Goal: Transaction & Acquisition: Purchase product/service

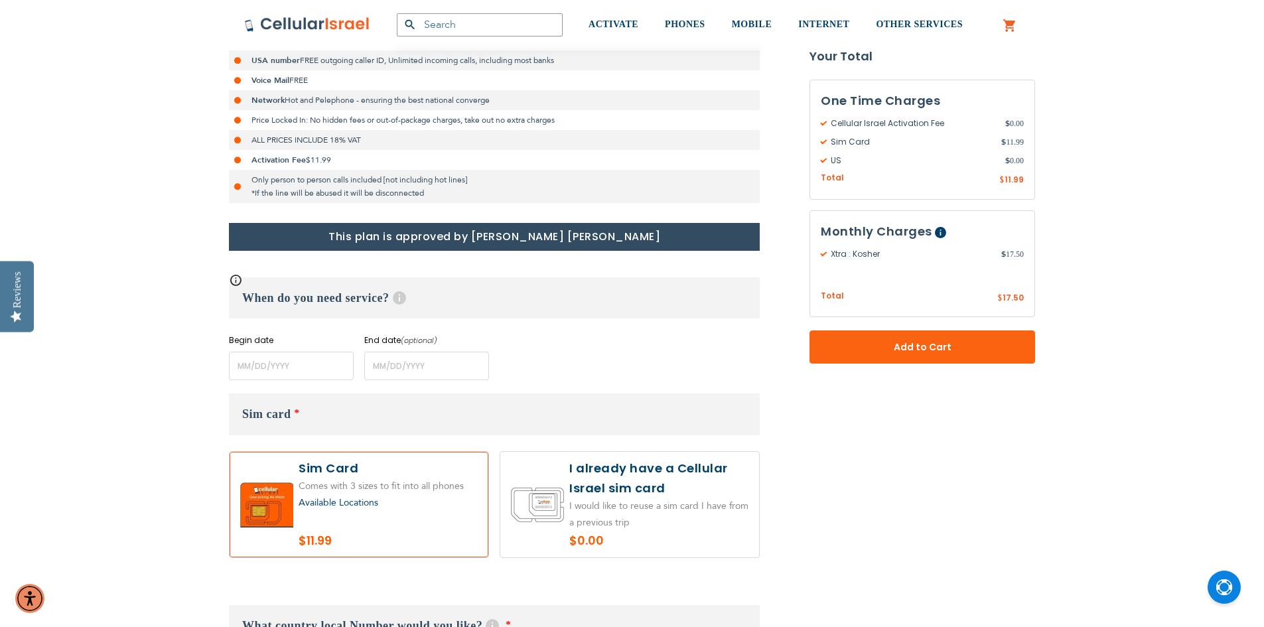
scroll to position [398, 0]
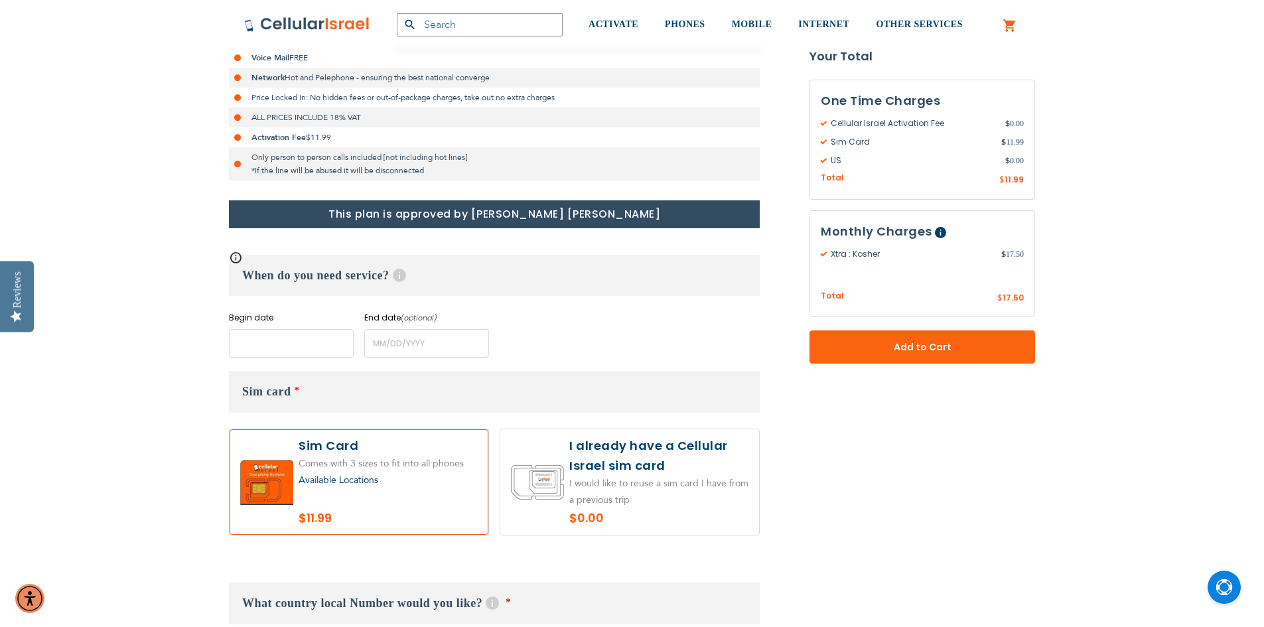
click at [265, 342] on input "name" at bounding box center [291, 343] width 125 height 29
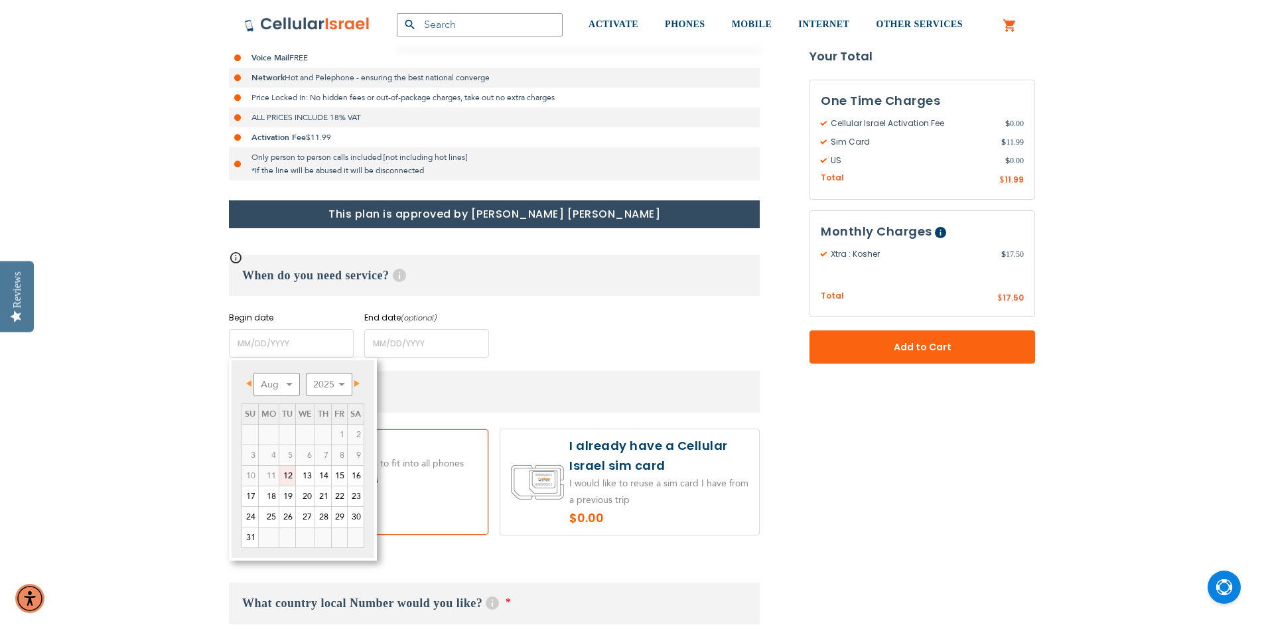
click at [358, 386] on span "Next" at bounding box center [356, 383] width 5 height 7
click at [288, 431] on link "2" at bounding box center [287, 435] width 16 height 20
type input "[DATE]"
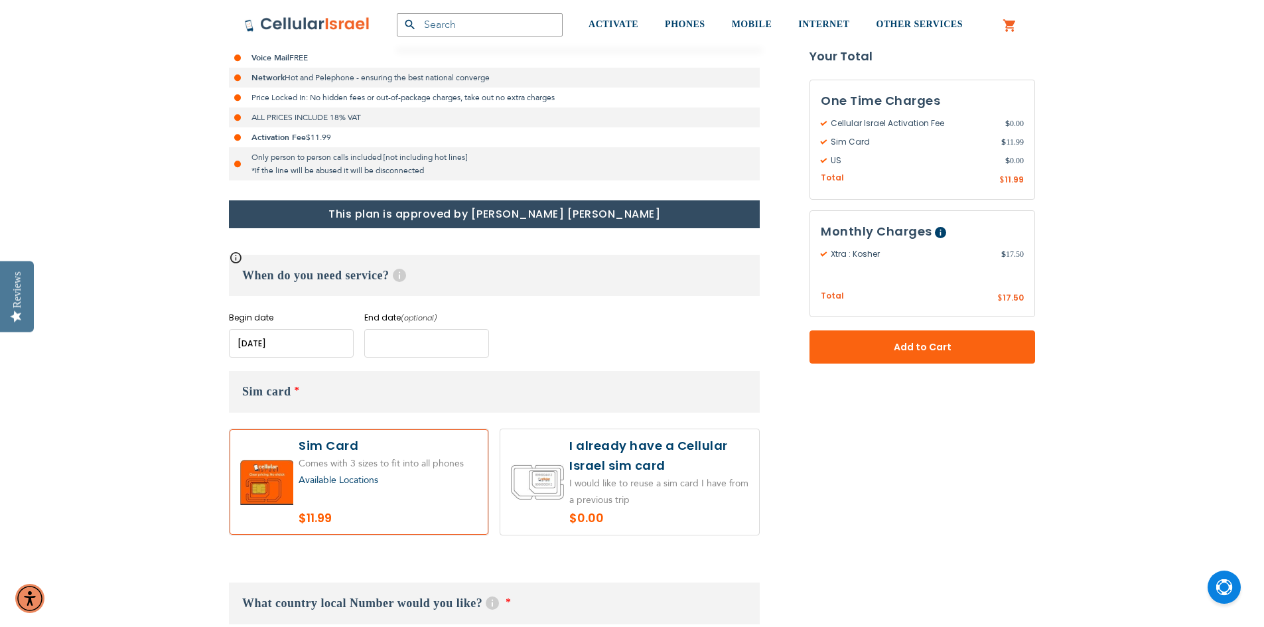
click at [382, 344] on input "name" at bounding box center [426, 343] width 125 height 29
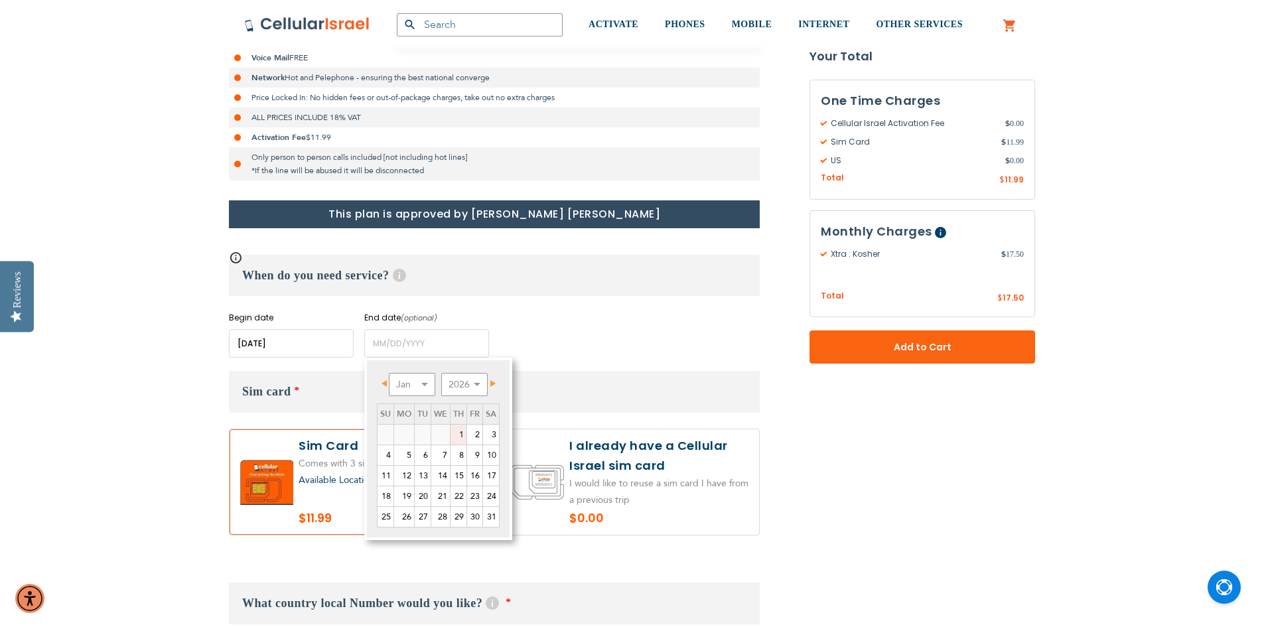
click at [492, 383] on span "Next" at bounding box center [492, 383] width 5 height 7
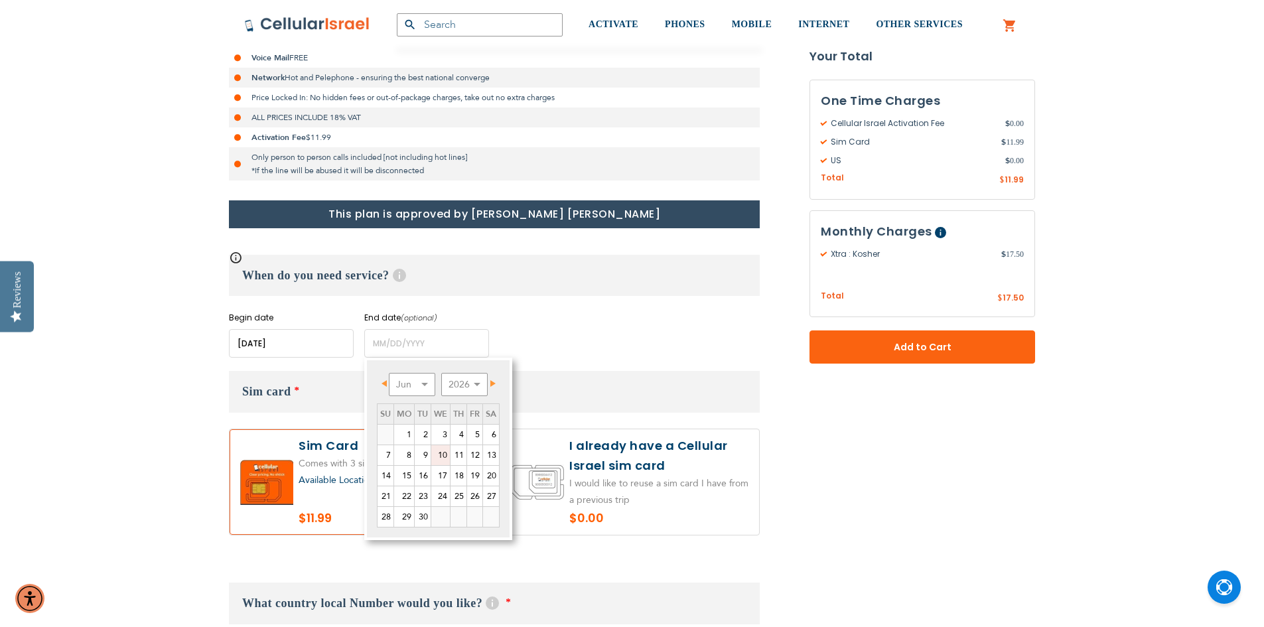
click at [442, 451] on link "10" at bounding box center [440, 455] width 19 height 20
type input "[DATE]"
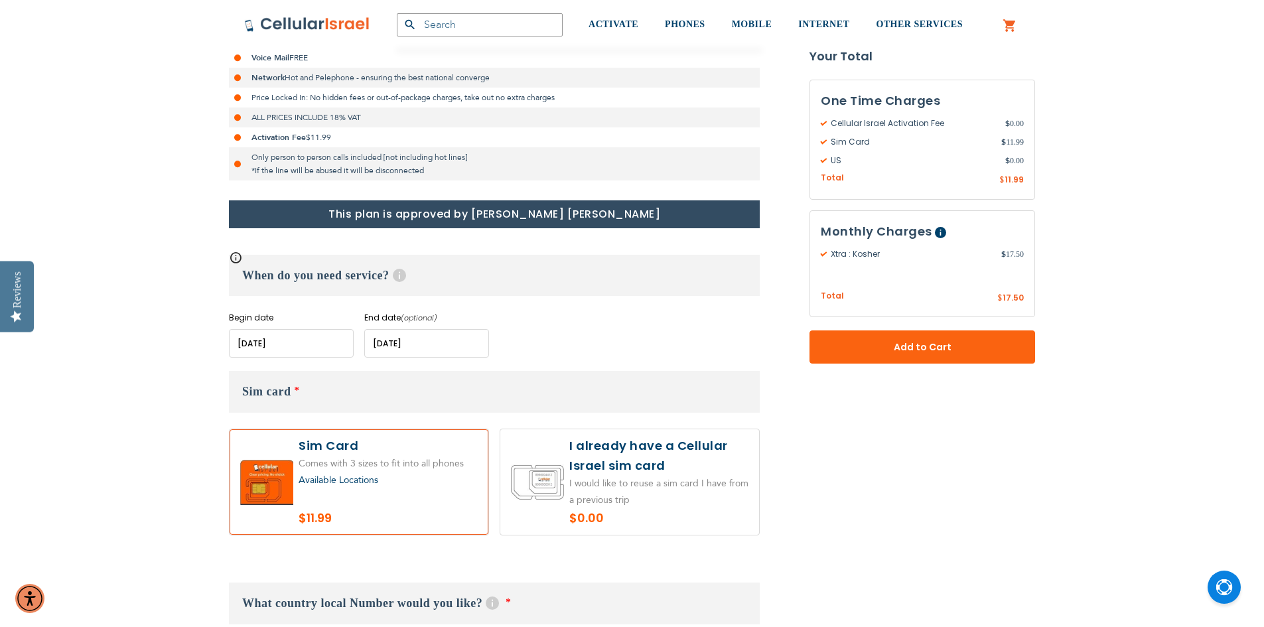
click at [414, 489] on label at bounding box center [358, 481] width 259 height 105
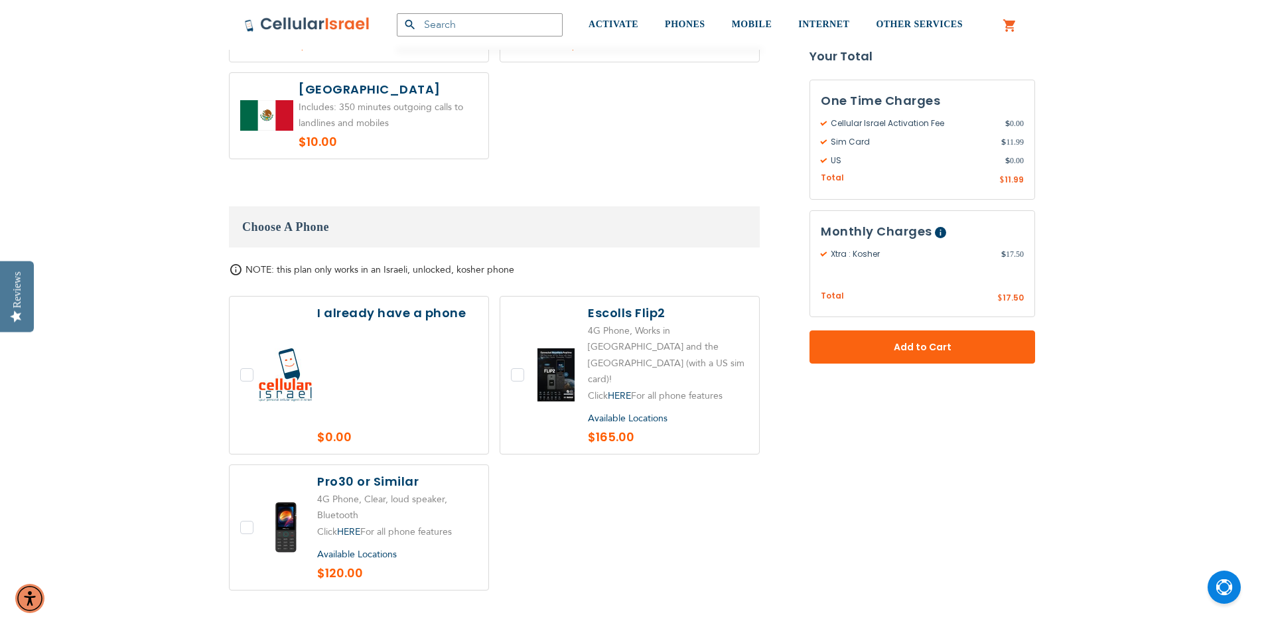
scroll to position [1393, 0]
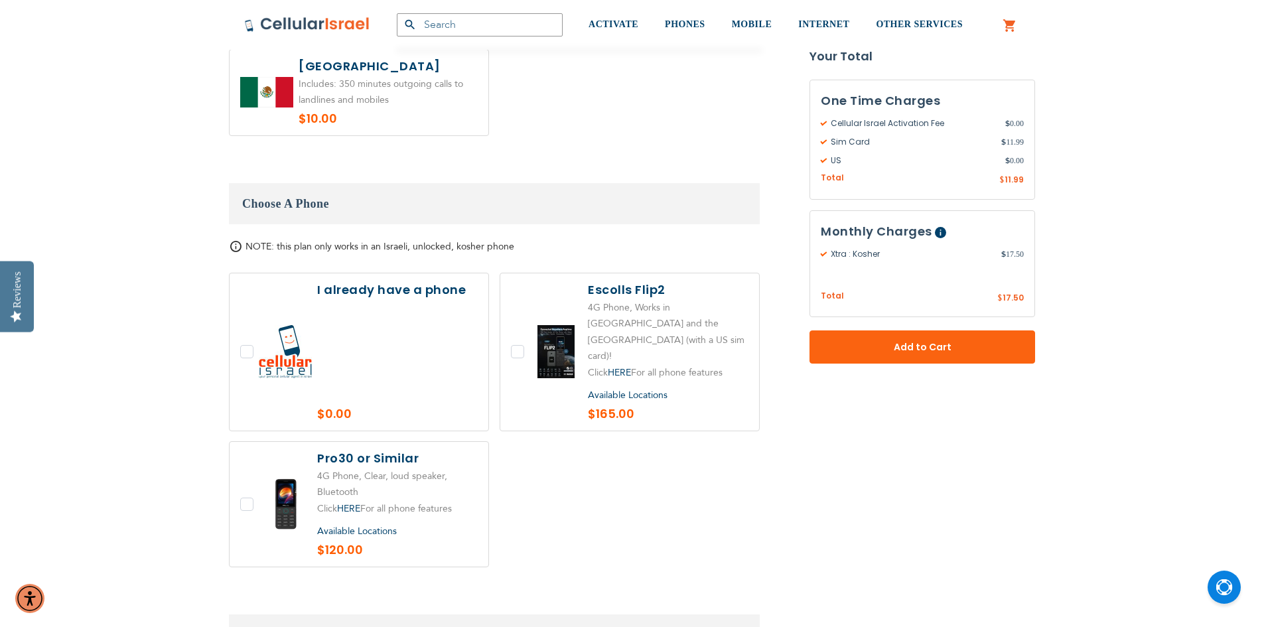
click at [517, 315] on label at bounding box center [629, 351] width 259 height 157
checkbox input "true"
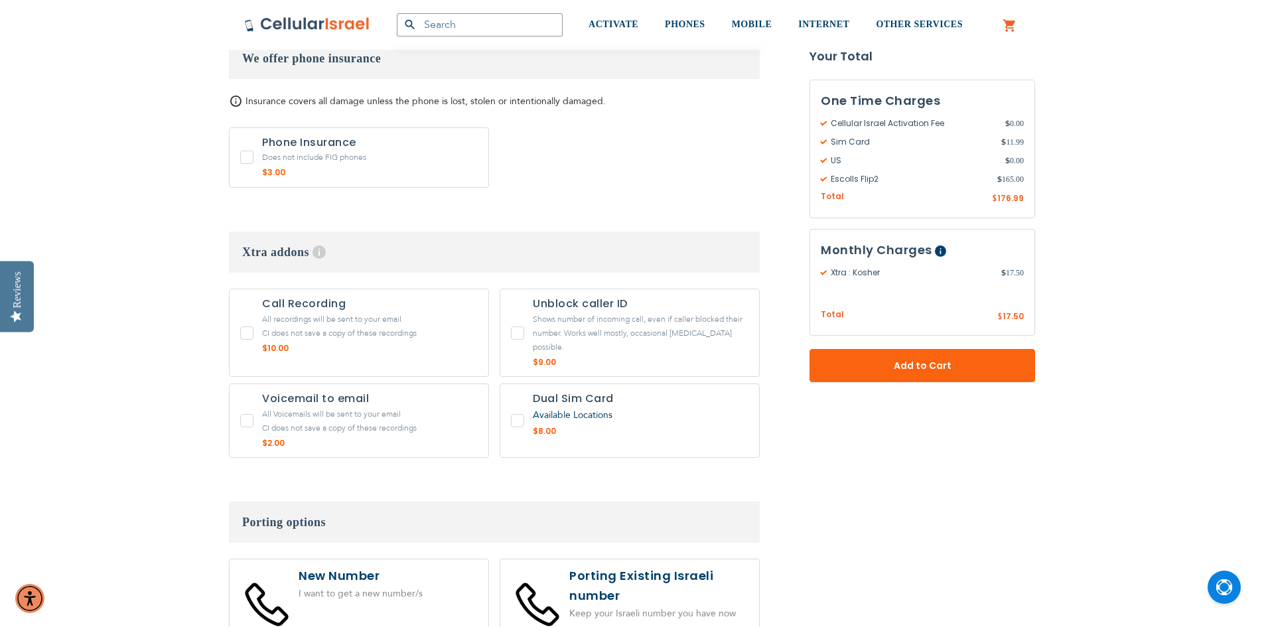
scroll to position [1990, 0]
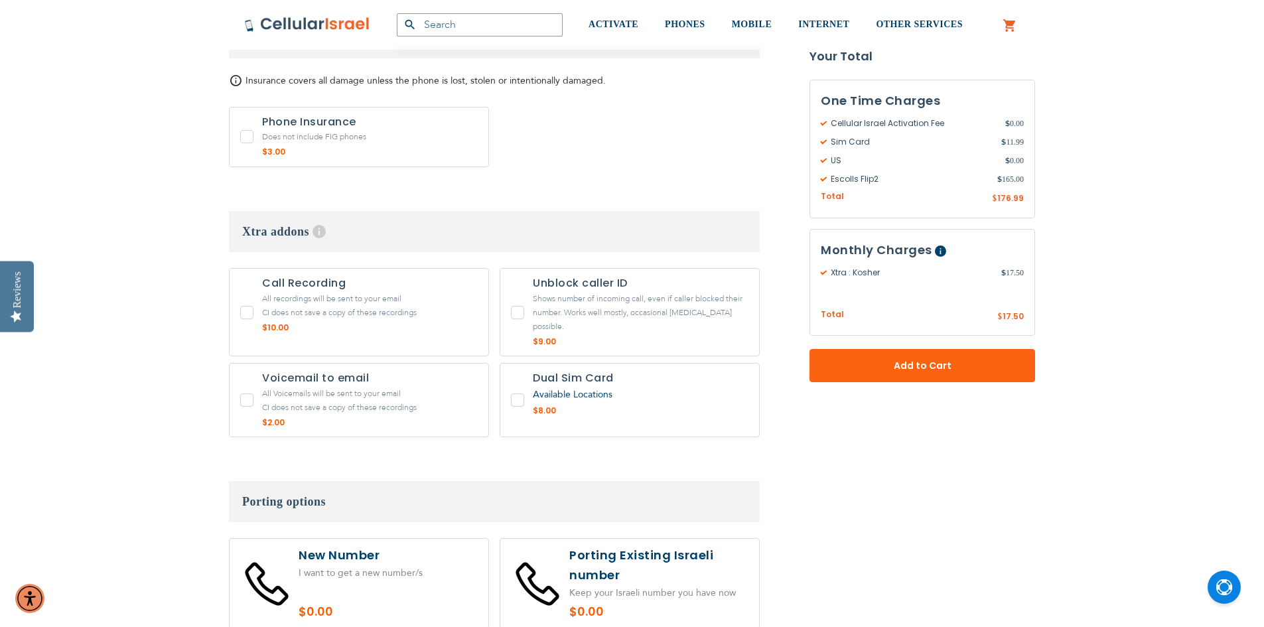
click at [579, 363] on label "1 x Dual Sim Card + $8.00" at bounding box center [629, 400] width 260 height 74
checkbox input "false"
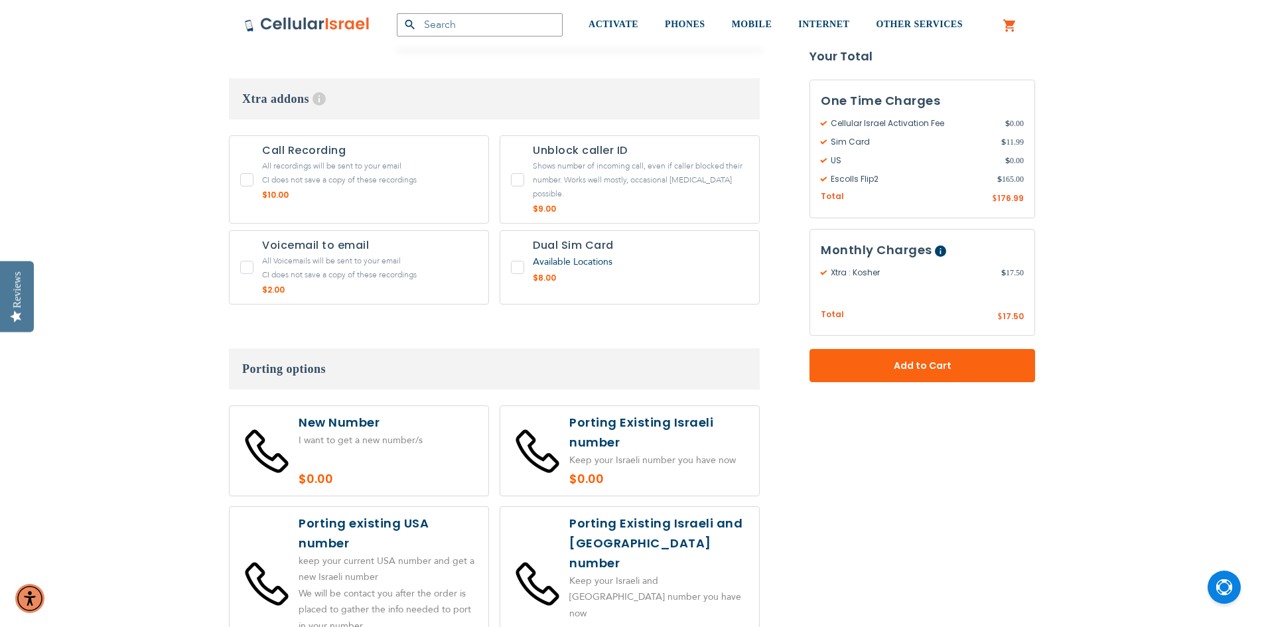
scroll to position [2189, 0]
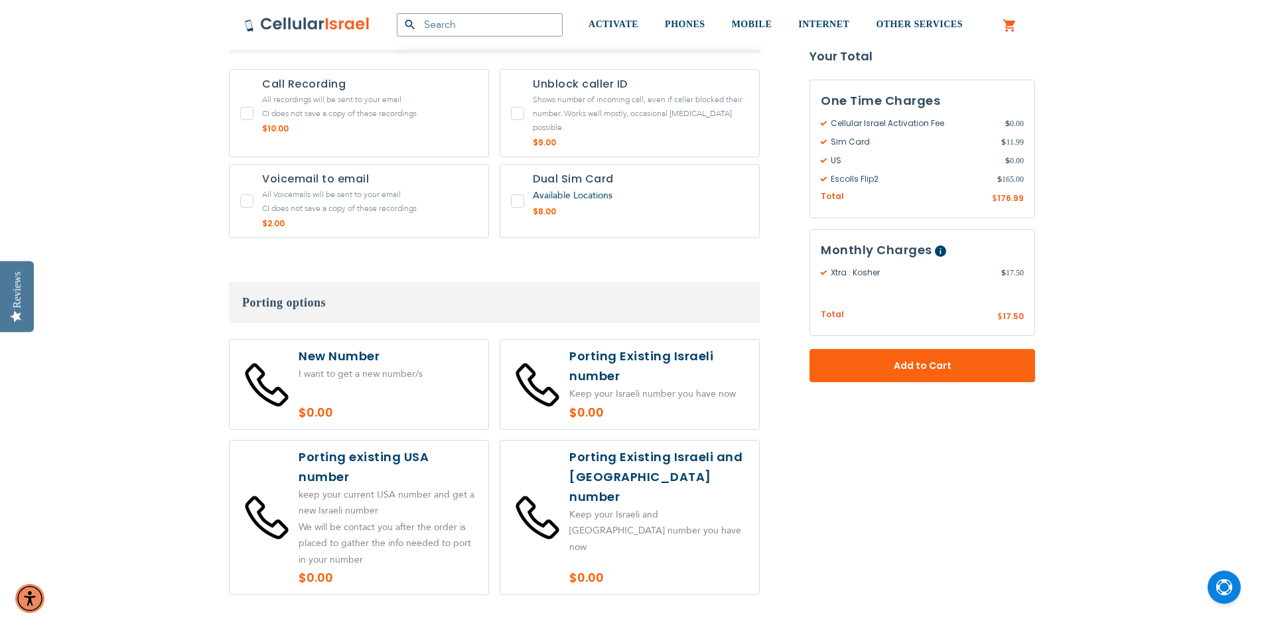
click at [400, 340] on label at bounding box center [358, 385] width 259 height 90
radio input "true"
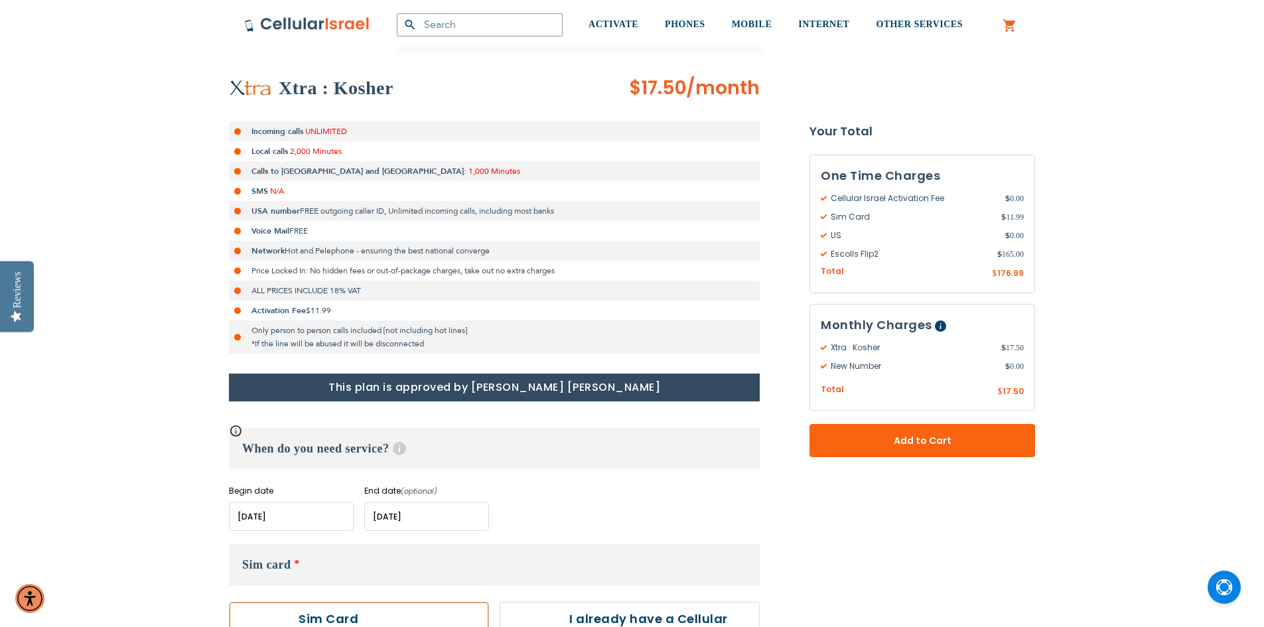
scroll to position [199, 0]
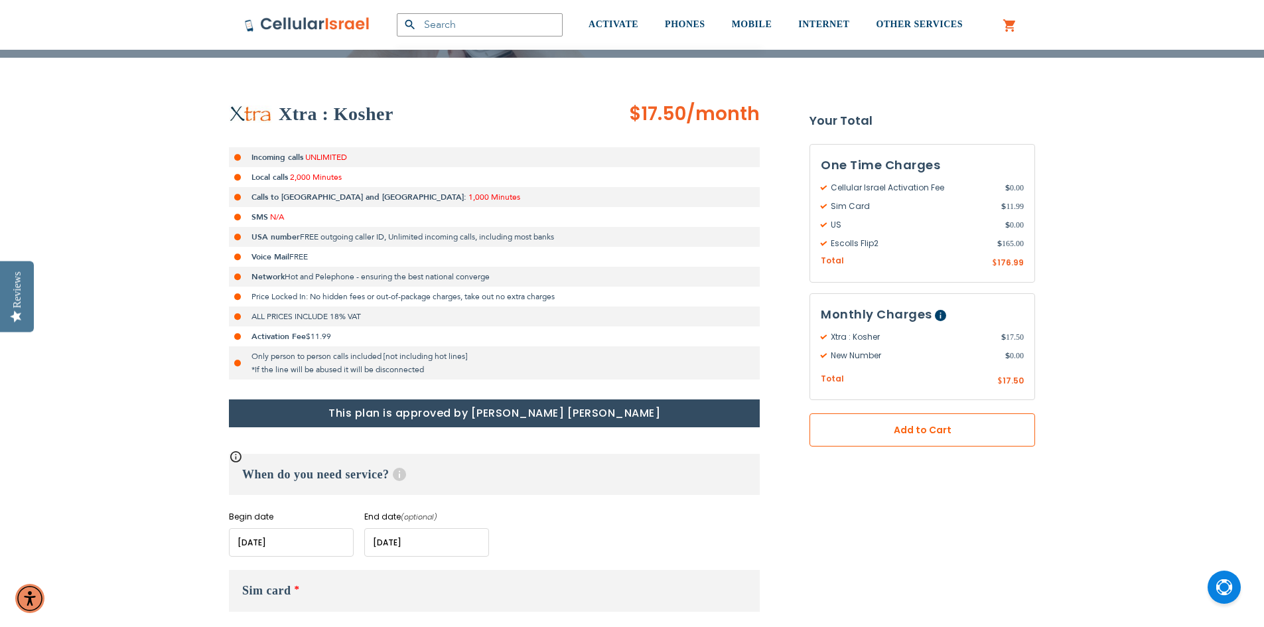
click at [921, 435] on span "Add to Cart" at bounding box center [922, 430] width 138 height 14
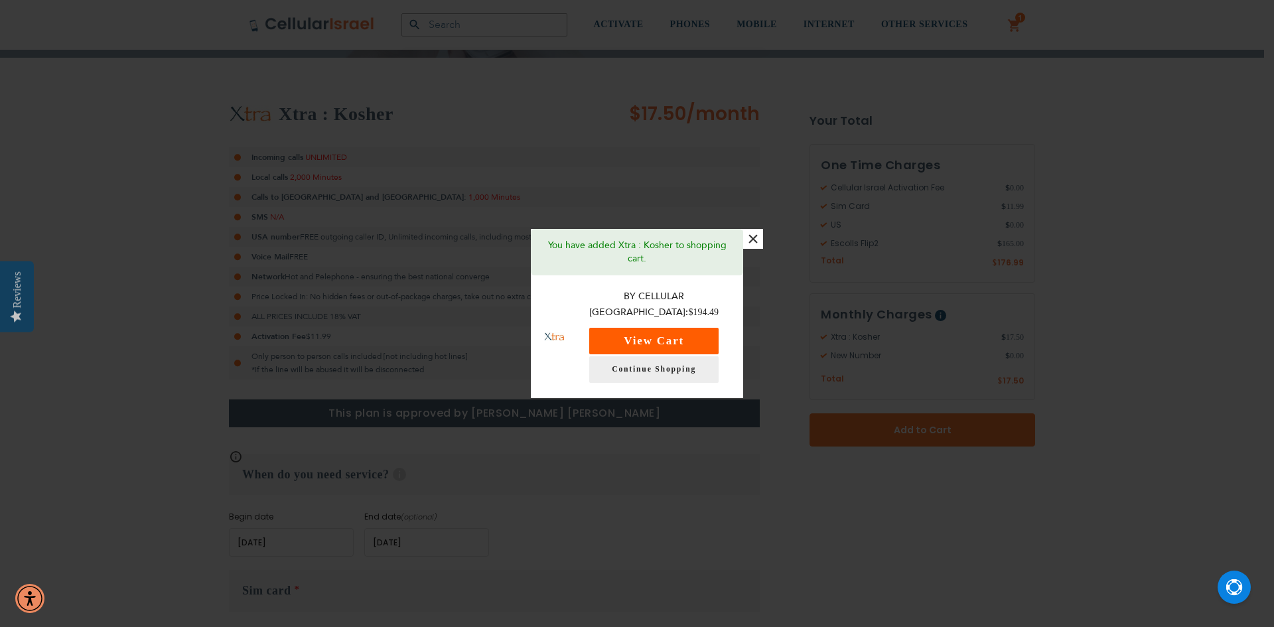
click at [685, 328] on button "View Cart" at bounding box center [653, 341] width 129 height 27
